Goal: Transaction & Acquisition: Purchase product/service

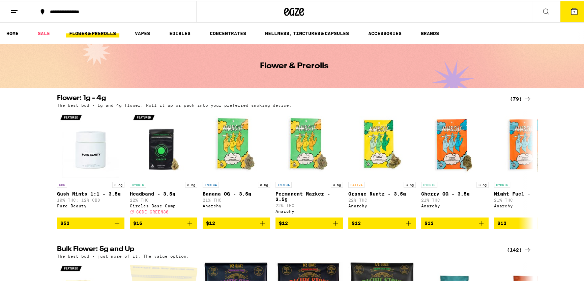
click at [573, 10] on span "7" at bounding box center [574, 11] width 2 height 4
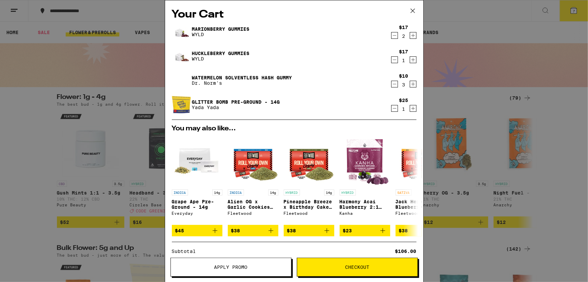
click at [238, 266] on span "Apply Promo" at bounding box center [230, 266] width 33 height 5
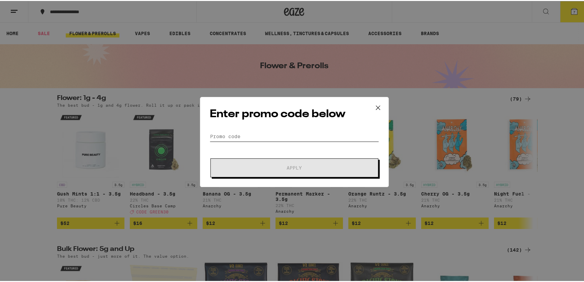
click at [246, 134] on input "Promo Code" at bounding box center [294, 135] width 169 height 10
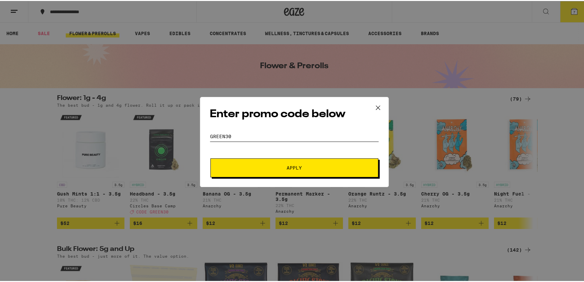
type input "green30"
click at [265, 168] on span "Apply" at bounding box center [294, 166] width 121 height 5
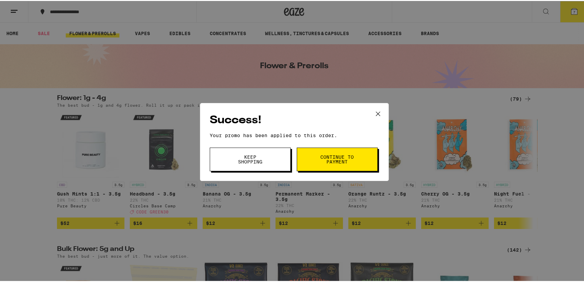
click at [323, 157] on span "Continue to payment" at bounding box center [337, 157] width 34 height 9
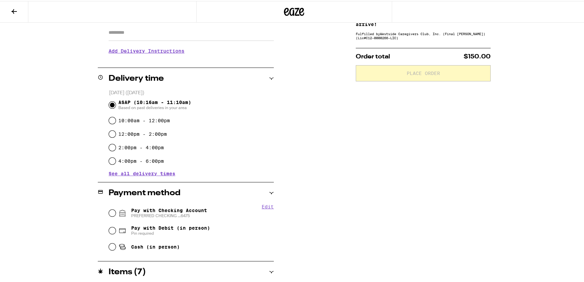
scroll to position [122, 0]
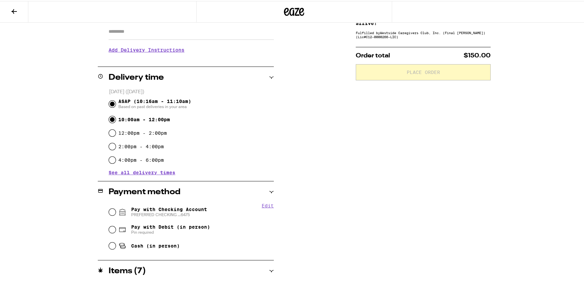
click at [113, 119] on input "10:00am - 12:00pm" at bounding box center [112, 118] width 7 height 7
radio input "true"
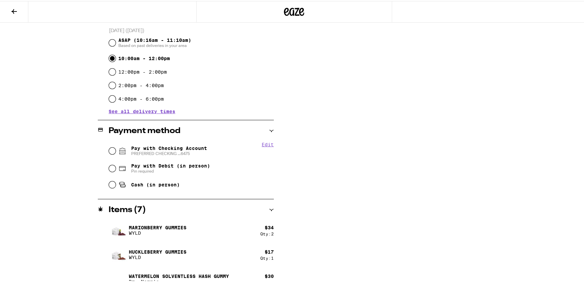
scroll to position [184, 0]
click at [110, 149] on input "Pay with Checking Account PREFERRED CHECKING ...6475" at bounding box center [112, 149] width 7 height 7
radio input "true"
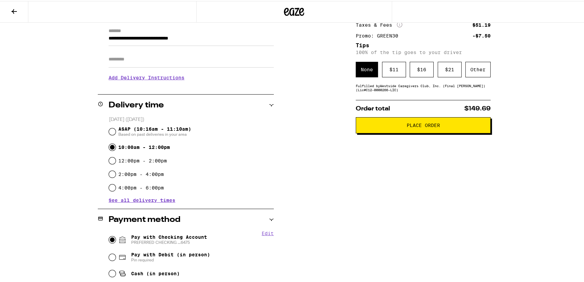
scroll to position [92, 0]
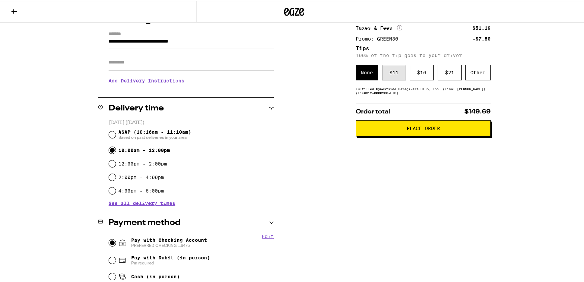
click at [391, 74] on div "$ 11" at bounding box center [394, 72] width 24 height 16
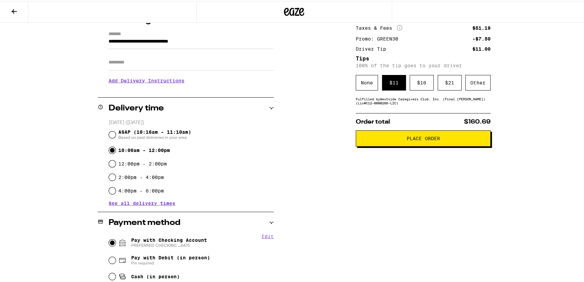
click at [408, 139] on span "Place Order" at bounding box center [423, 137] width 33 height 5
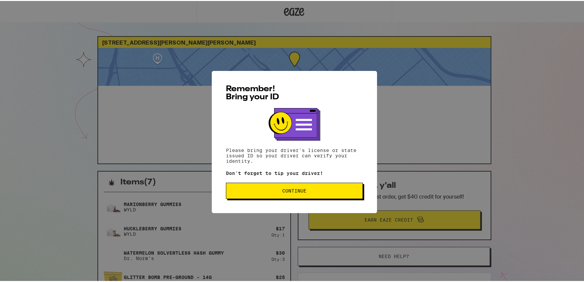
click at [292, 191] on span "Continue" at bounding box center [294, 189] width 24 height 5
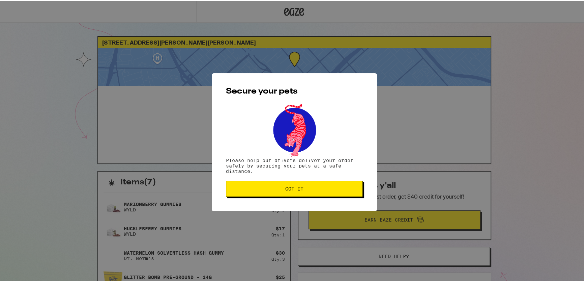
click at [292, 190] on span "Got it" at bounding box center [294, 187] width 18 height 5
